Goal: Transaction & Acquisition: Purchase product/service

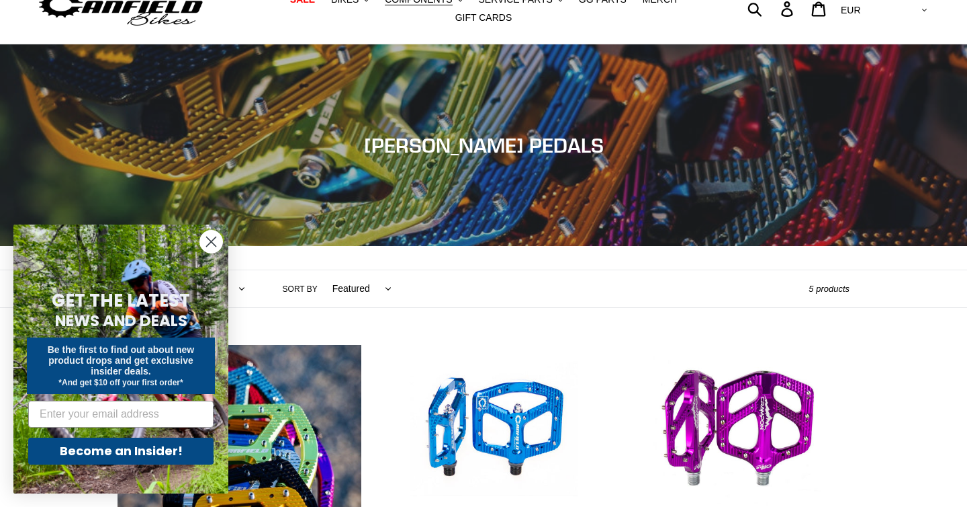
scroll to position [59, 0]
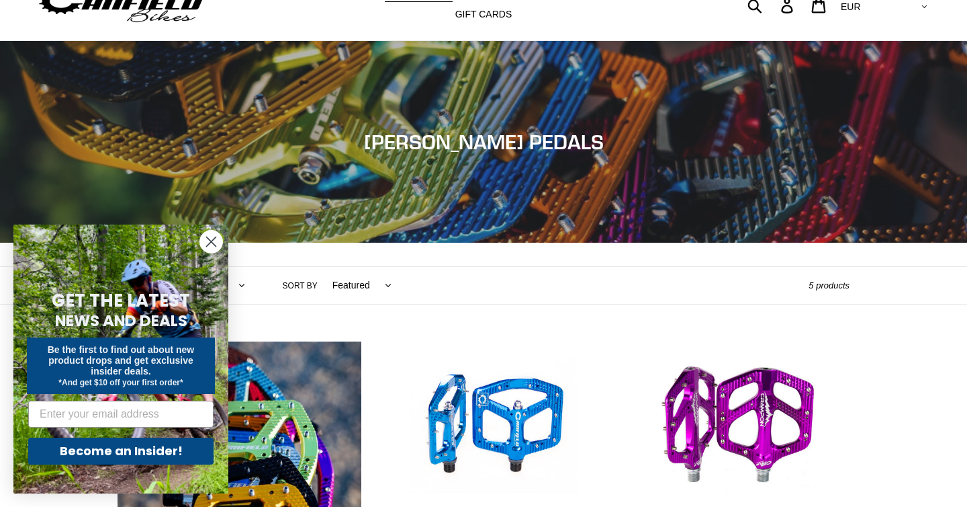
click at [212, 240] on icon "Close dialog" at bounding box center [211, 241] width 9 height 9
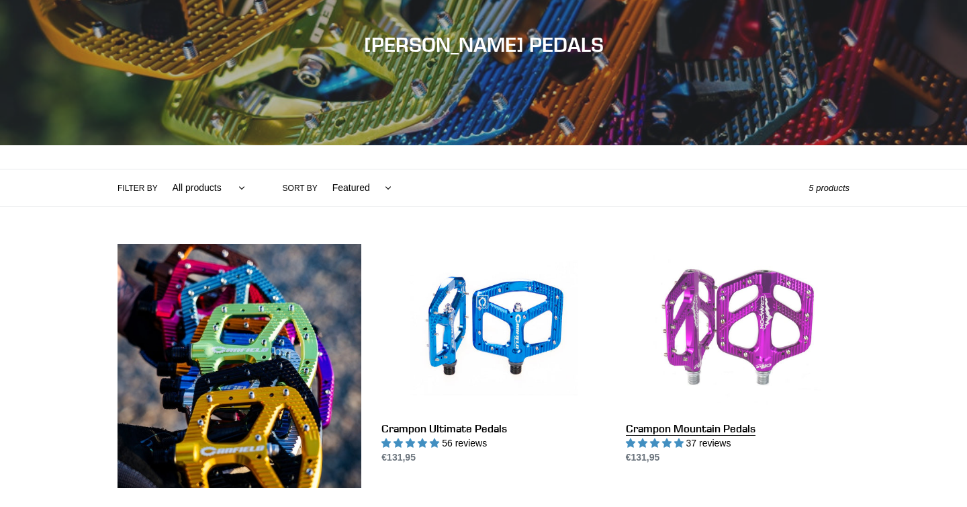
scroll to position [0, 0]
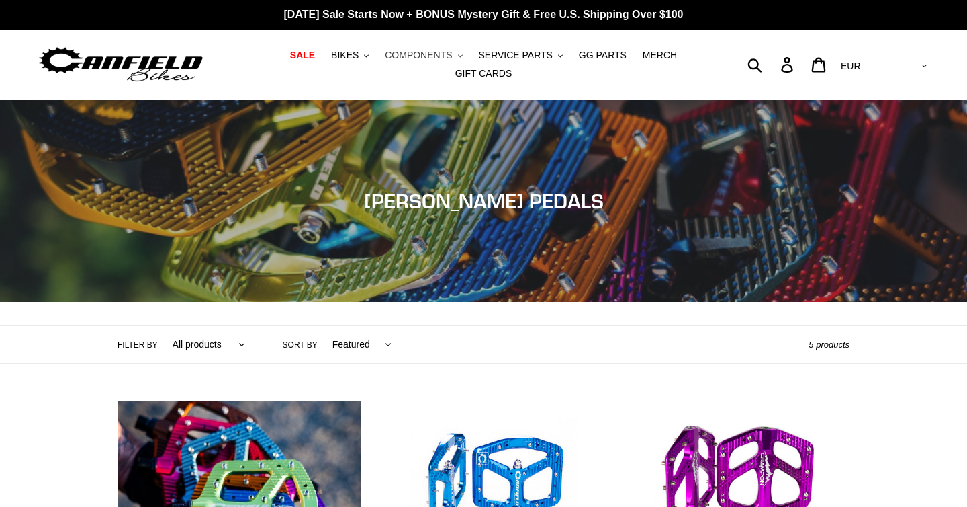
click at [433, 58] on span "COMPONENTS" at bounding box center [418, 55] width 67 height 11
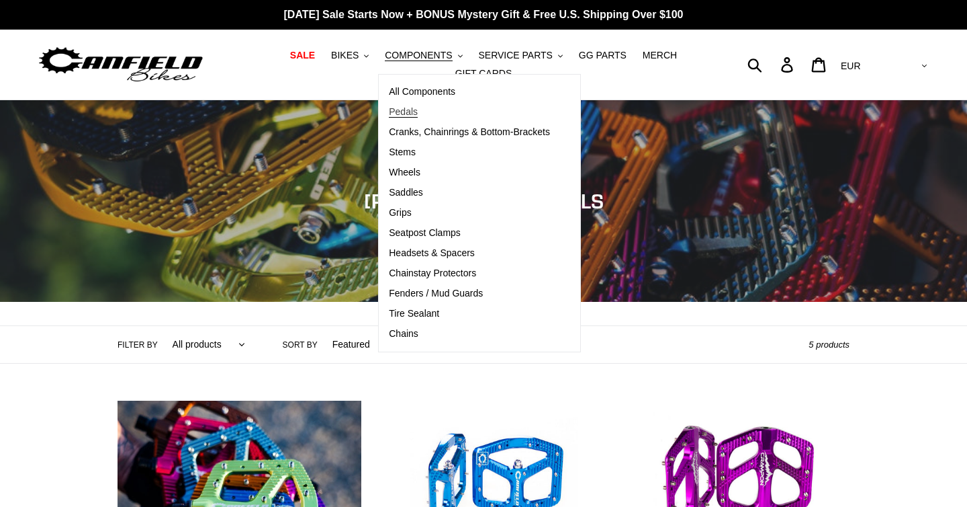
click at [404, 116] on span "Pedals" at bounding box center [403, 111] width 29 height 11
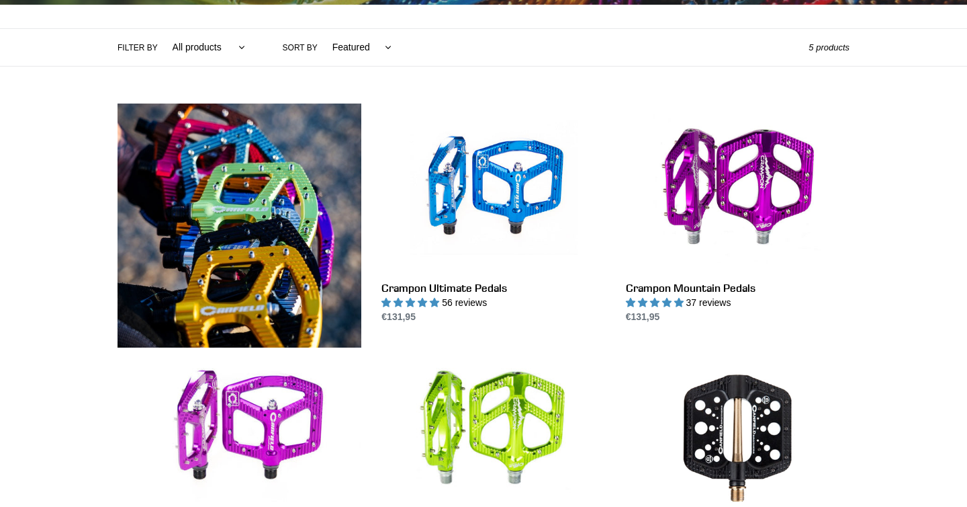
scroll to position [305, 0]
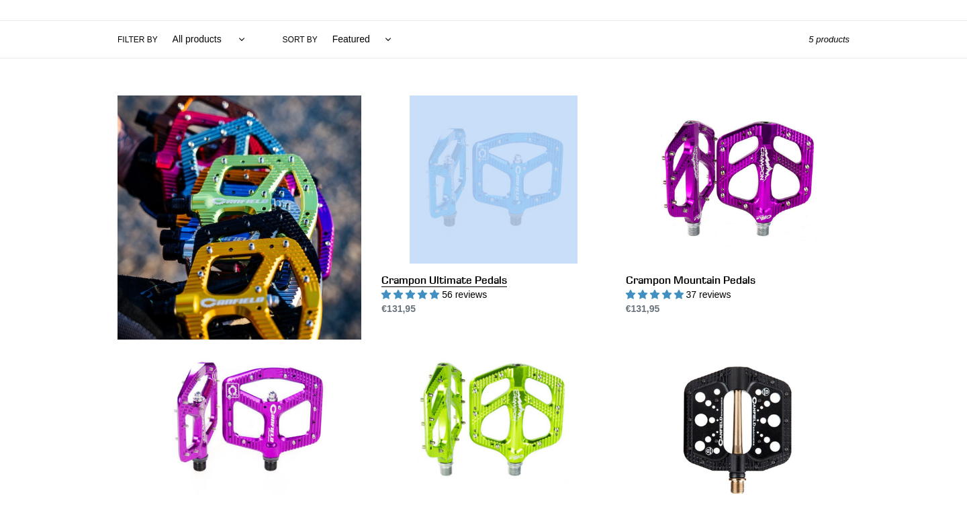
drag, startPoint x: 376, startPoint y: 284, endPoint x: 410, endPoint y: 281, distance: 34.4
click at [410, 281] on li "Crampon Ultimate Pedals Crampon Ultimate Pedals 56 reviews Regular price €131,9…" at bounding box center [483, 217] width 244 height 244
drag, startPoint x: 377, startPoint y: 279, endPoint x: 399, endPoint y: 279, distance: 22.2
click at [399, 279] on li "Crampon Ultimate Pedals Crampon Ultimate Pedals 56 reviews Regular price €131,9…" at bounding box center [483, 217] width 244 height 244
click at [394, 281] on link "Crampon Ultimate Pedals" at bounding box center [494, 205] width 224 height 220
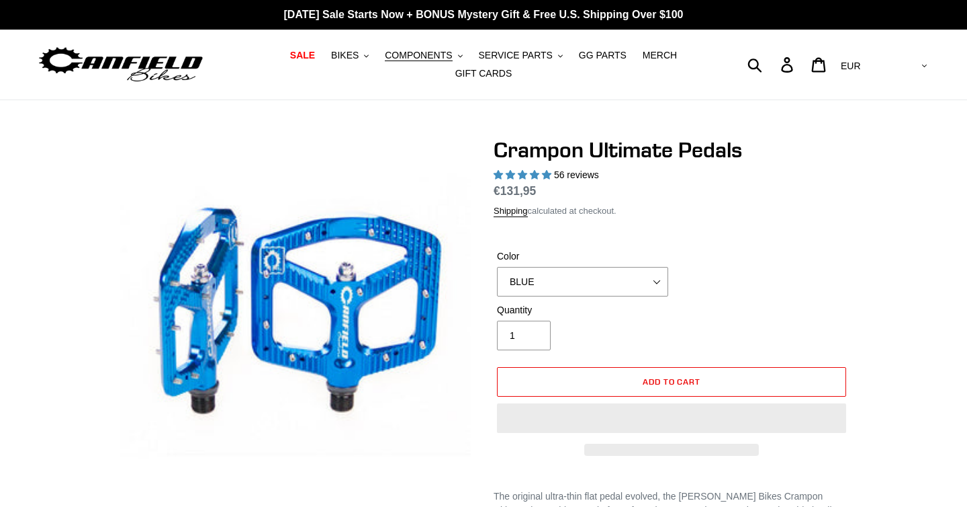
select select "highest-rating"
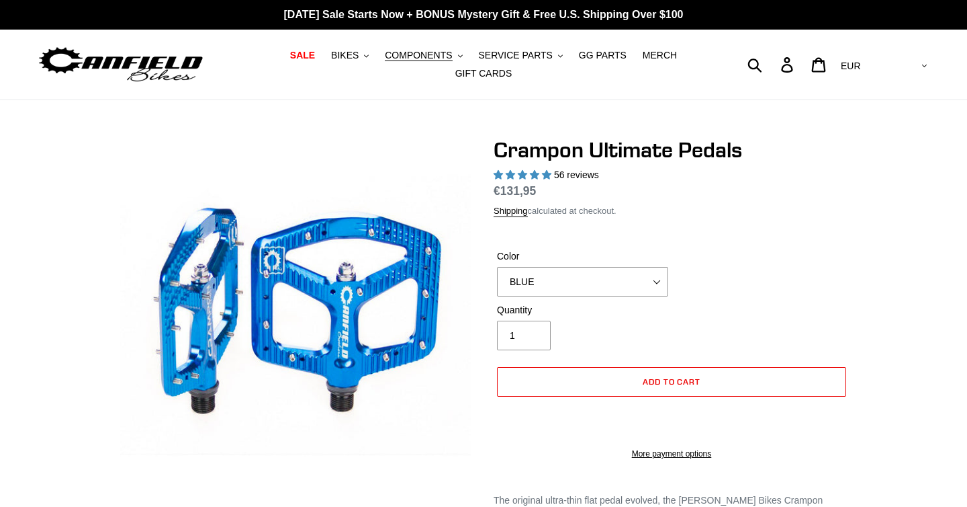
click at [521, 148] on h1 "Crampon Ultimate Pedals" at bounding box center [672, 150] width 356 height 26
copy h1 "Crampon"
